Goal: Information Seeking & Learning: Learn about a topic

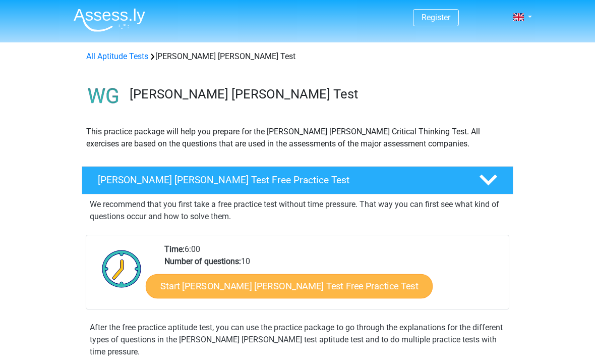
click at [323, 274] on link "Start Watson Glaser Test Free Practice Test" at bounding box center [289, 286] width 287 height 24
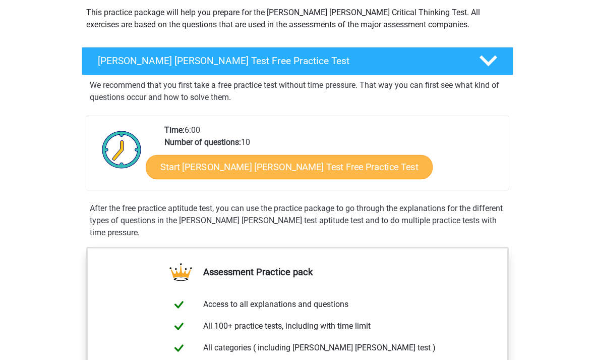
scroll to position [151, 0]
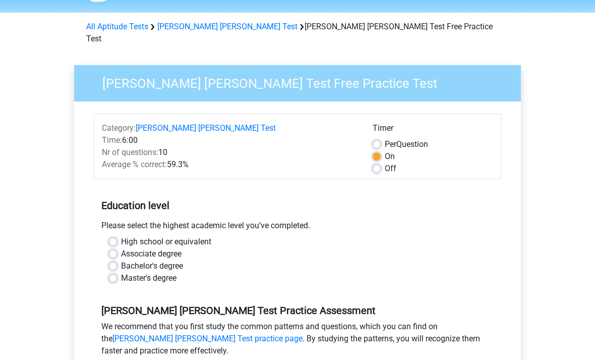
scroll to position [45, 0]
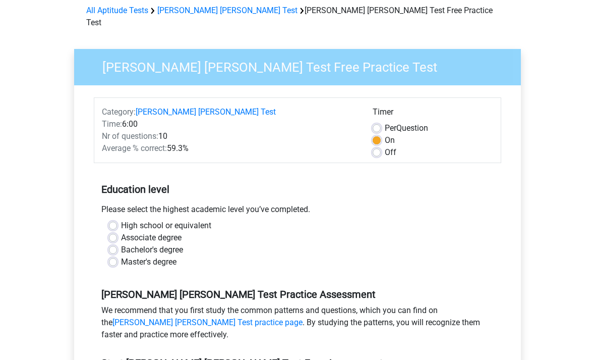
click at [121, 220] on label "High school or equivalent" at bounding box center [166, 226] width 90 height 12
click at [114, 220] on input "High school or equivalent" at bounding box center [113, 225] width 8 height 10
radio input "true"
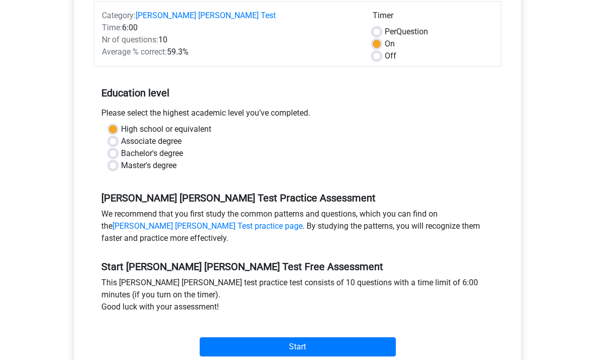
scroll to position [163, 0]
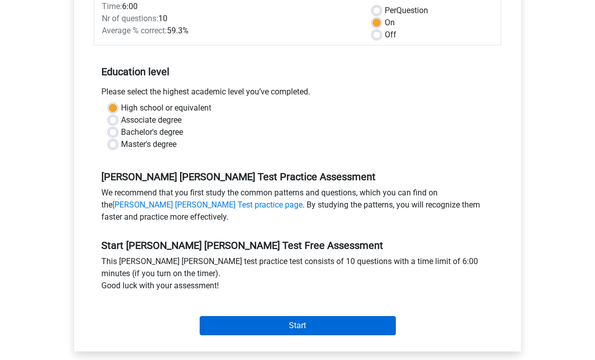
click at [335, 321] on input "Start" at bounding box center [298, 325] width 196 height 19
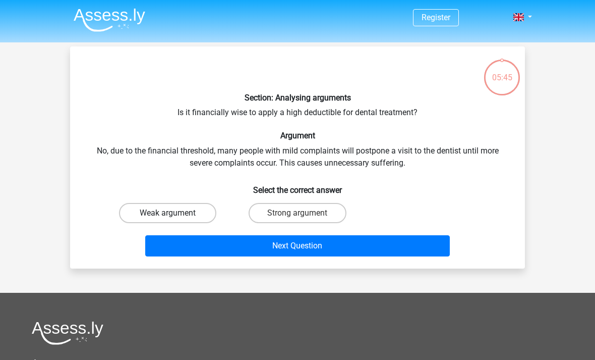
click at [157, 218] on label "Weak argument" at bounding box center [167, 213] width 97 height 20
click at [168, 218] on input "Weak argument" at bounding box center [171, 216] width 7 height 7
radio input "true"
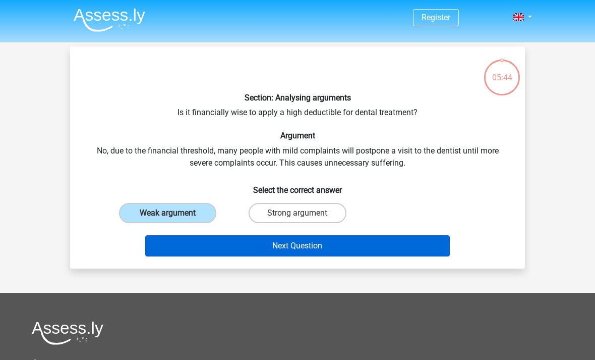
click at [315, 252] on button "Next Question" at bounding box center [297, 245] width 305 height 21
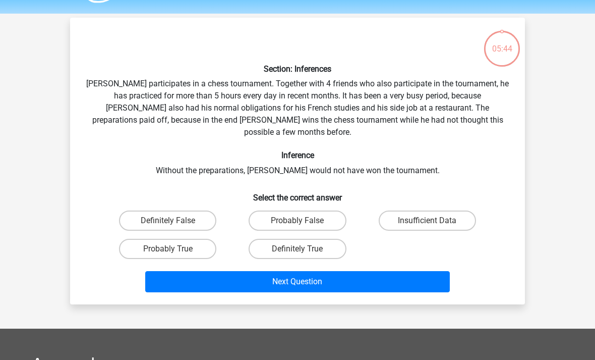
scroll to position [46, 0]
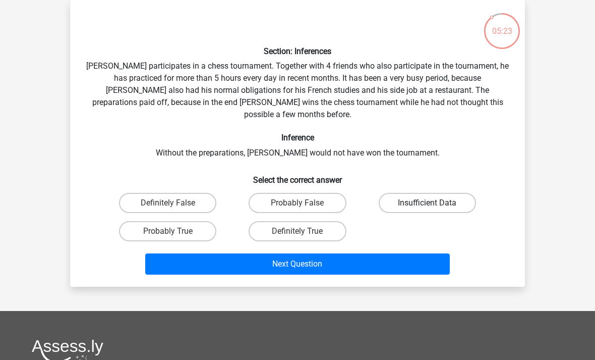
click at [447, 193] on label "Insufficient Data" at bounding box center [427, 203] width 97 height 20
click at [434, 203] on input "Insufficient Data" at bounding box center [430, 206] width 7 height 7
radio input "true"
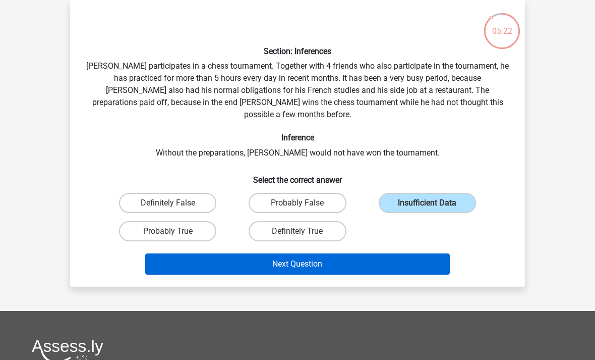
click at [381, 254] on button "Next Question" at bounding box center [297, 263] width 305 height 21
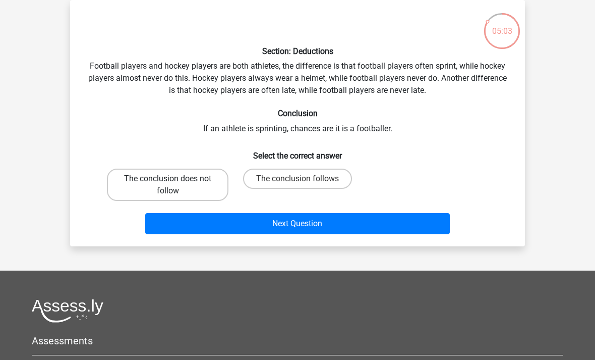
click at [125, 183] on label "The conclusion does not follow" at bounding box center [168, 184] width 122 height 32
click at [168, 183] on input "The conclusion does not follow" at bounding box center [171, 182] width 7 height 7
radio input "true"
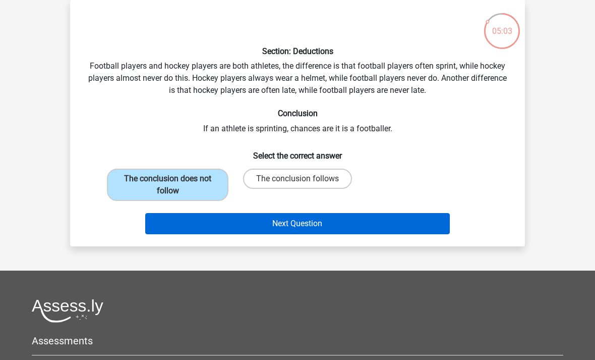
click at [352, 225] on button "Next Question" at bounding box center [297, 223] width 305 height 21
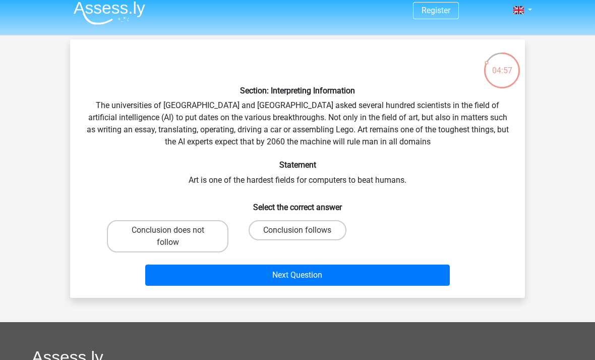
scroll to position [0, 0]
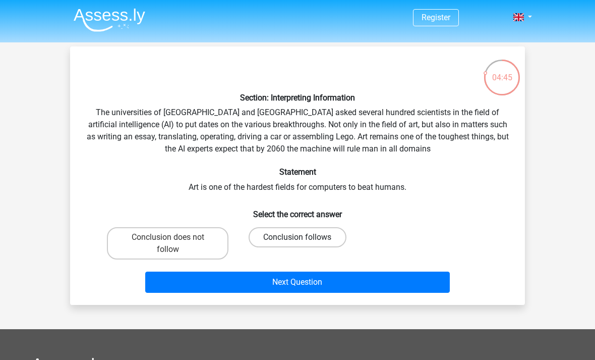
click at [313, 242] on label "Conclusion follows" at bounding box center [297, 237] width 97 height 20
click at [304, 242] on input "Conclusion follows" at bounding box center [301, 240] width 7 height 7
radio input "true"
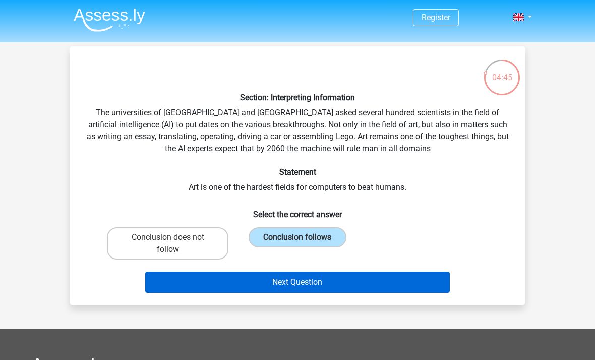
click at [293, 287] on button "Next Question" at bounding box center [297, 281] width 305 height 21
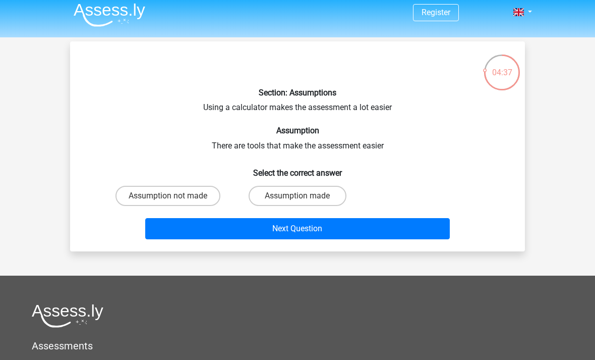
scroll to position [5, 0]
click at [317, 201] on label "Assumption made" at bounding box center [297, 196] width 97 height 20
click at [304, 201] on input "Assumption made" at bounding box center [301, 199] width 7 height 7
radio input "true"
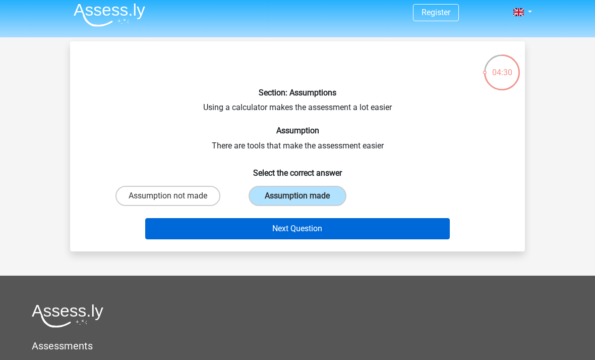
click at [322, 229] on button "Next Question" at bounding box center [297, 228] width 305 height 21
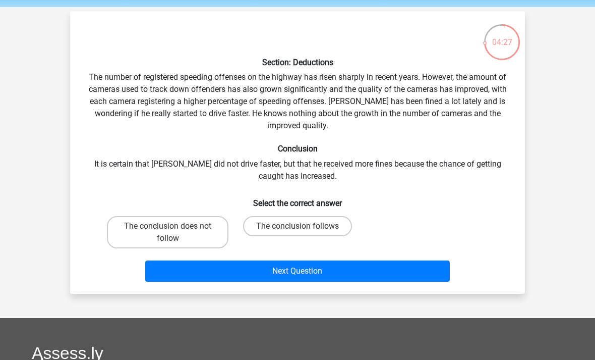
scroll to position [0, 0]
